Goal: Transaction & Acquisition: Purchase product/service

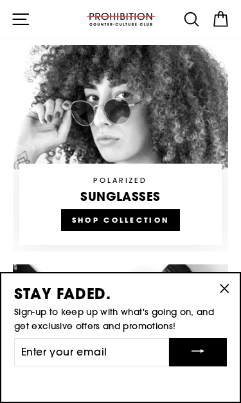
click at [234, 304] on button ""Close (esc)"" at bounding box center [223, 288] width 31 height 31
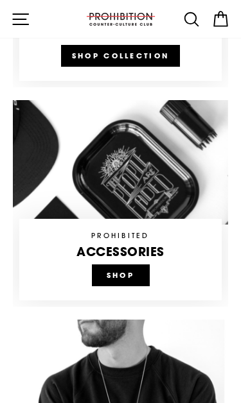
scroll to position [739, 0]
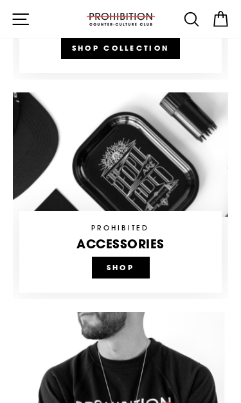
click at [111, 244] on link at bounding box center [120, 195] width 215 height 207
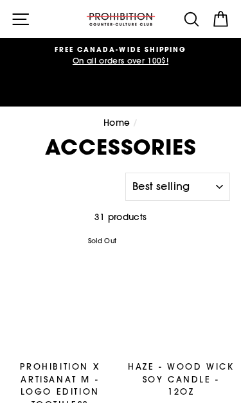
select select "best-selling"
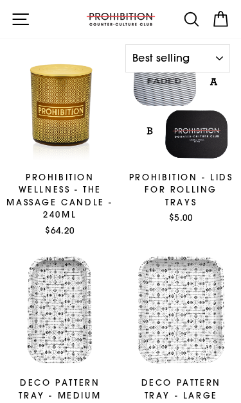
click at [184, 17] on icon at bounding box center [190, 18] width 13 height 13
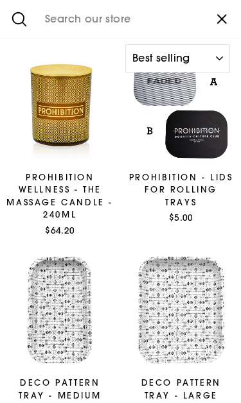
scroll to position [2359, 0]
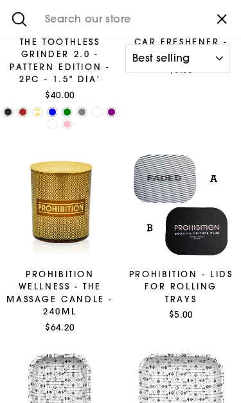
click at [219, 29] on button ""Close (esc)"" at bounding box center [221, 19] width 38 height 38
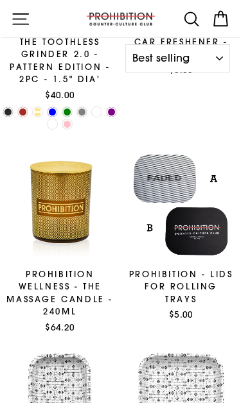
click at [17, 21] on icon "button" at bounding box center [20, 19] width 19 height 19
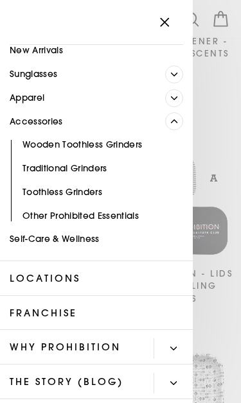
scroll to position [56, 0]
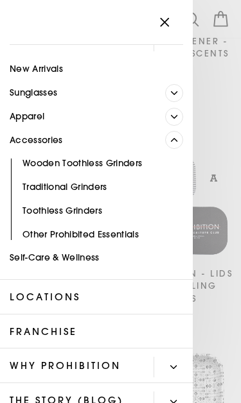
click at [40, 85] on link "Sunglasses" at bounding box center [82, 93] width 165 height 24
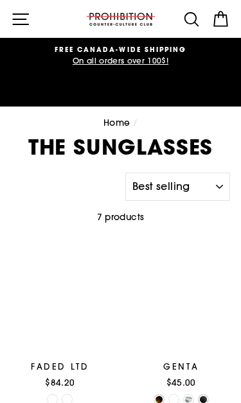
select select "best-selling"
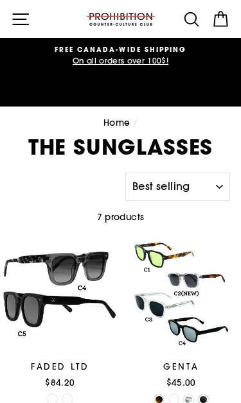
click at [21, 23] on icon "button" at bounding box center [20, 19] width 19 height 19
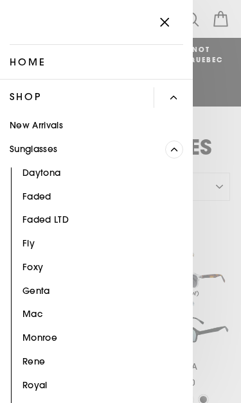
click at [38, 148] on link "Sunglasses" at bounding box center [82, 150] width 165 height 24
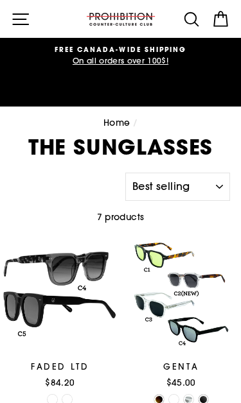
select select "best-selling"
click at [12, 26] on icon "button" at bounding box center [20, 19] width 19 height 19
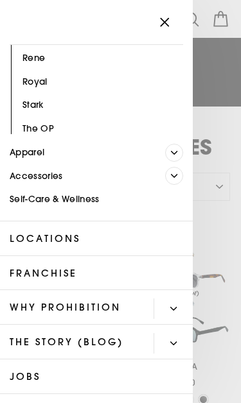
scroll to position [349, 0]
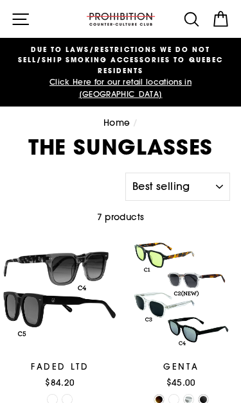
click at [185, 28] on icon at bounding box center [191, 19] width 19 height 19
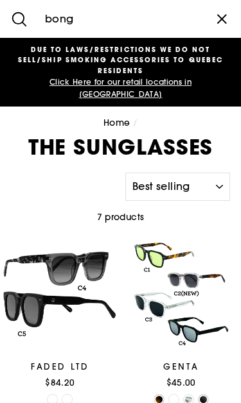
type input "bong"
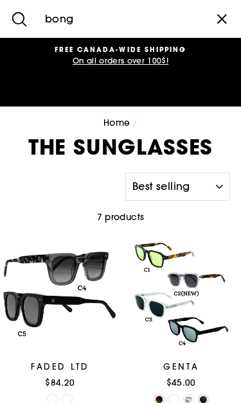
click at [106, 15] on input "bong" at bounding box center [120, 19] width 164 height 38
click at [92, 30] on input "bong" at bounding box center [120, 19] width 164 height 38
click at [19, 19] on button "Search" at bounding box center [19, 19] width 38 height 38
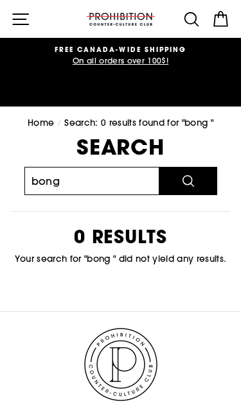
click at [75, 167] on input "bong" at bounding box center [91, 181] width 135 height 28
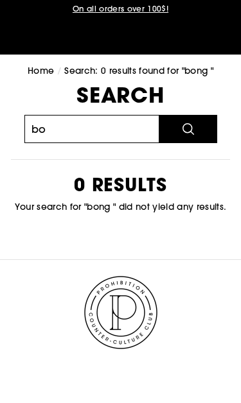
type input "b"
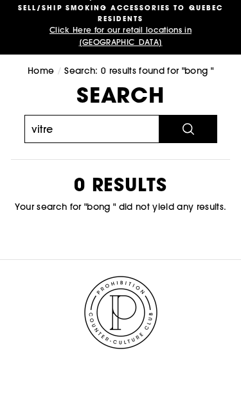
type input "vitre"
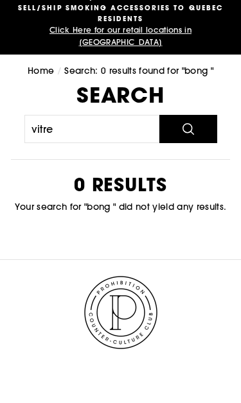
scroll to position [52, 0]
click at [183, 121] on icon "submit" at bounding box center [187, 128] width 15 height 15
